Goal: Task Accomplishment & Management: Complete application form

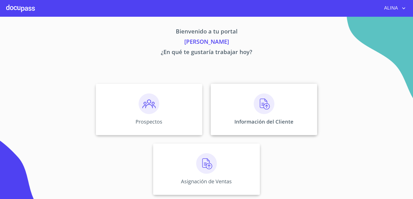
click at [244, 106] on div "Información del Cliente" at bounding box center [264, 110] width 107 height 52
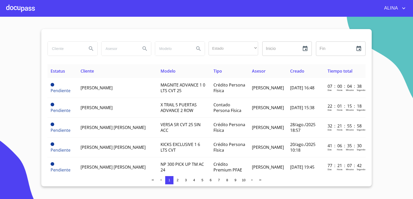
click at [81, 50] on input "search" at bounding box center [65, 49] width 35 height 14
type input "[PERSON_NAME]"
click at [92, 50] on icon "Search" at bounding box center [91, 49] width 6 height 6
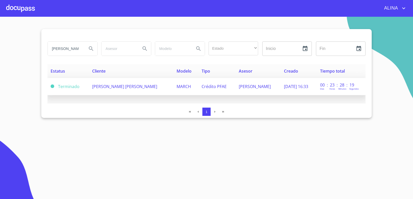
click at [112, 86] on span "[PERSON_NAME] [PERSON_NAME]" at bounding box center [124, 87] width 65 height 6
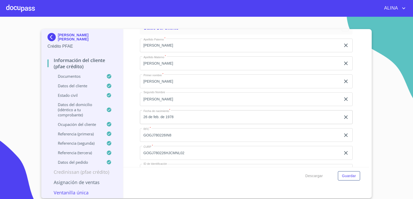
scroll to position [1677, 0]
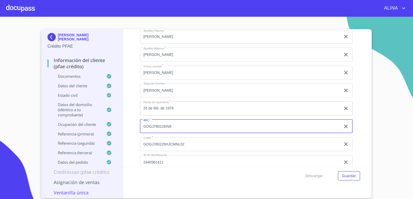
drag, startPoint x: 142, startPoint y: 128, endPoint x: 177, endPoint y: 128, distance: 34.6
click at [177, 128] on input "GOGJ780226IN8" at bounding box center [240, 127] width 201 height 14
click at [21, 7] on div at bounding box center [20, 8] width 29 height 17
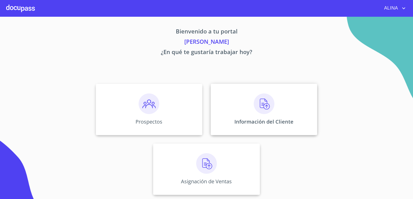
click at [232, 106] on div "Información del Cliente" at bounding box center [264, 110] width 107 height 52
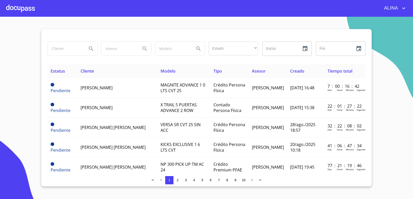
click at [68, 49] on input "search" at bounding box center [65, 49] width 35 height 14
type input "[PERSON_NAME]"
click at [92, 49] on icon "Search" at bounding box center [91, 48] width 4 height 4
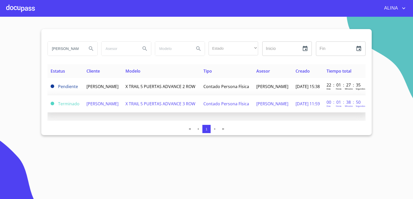
click at [99, 107] on span "[PERSON_NAME]" at bounding box center [102, 104] width 32 height 6
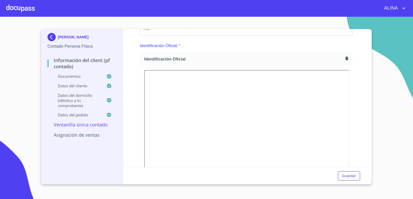
scroll to position [52, 0]
